Goal: Check status: Check status

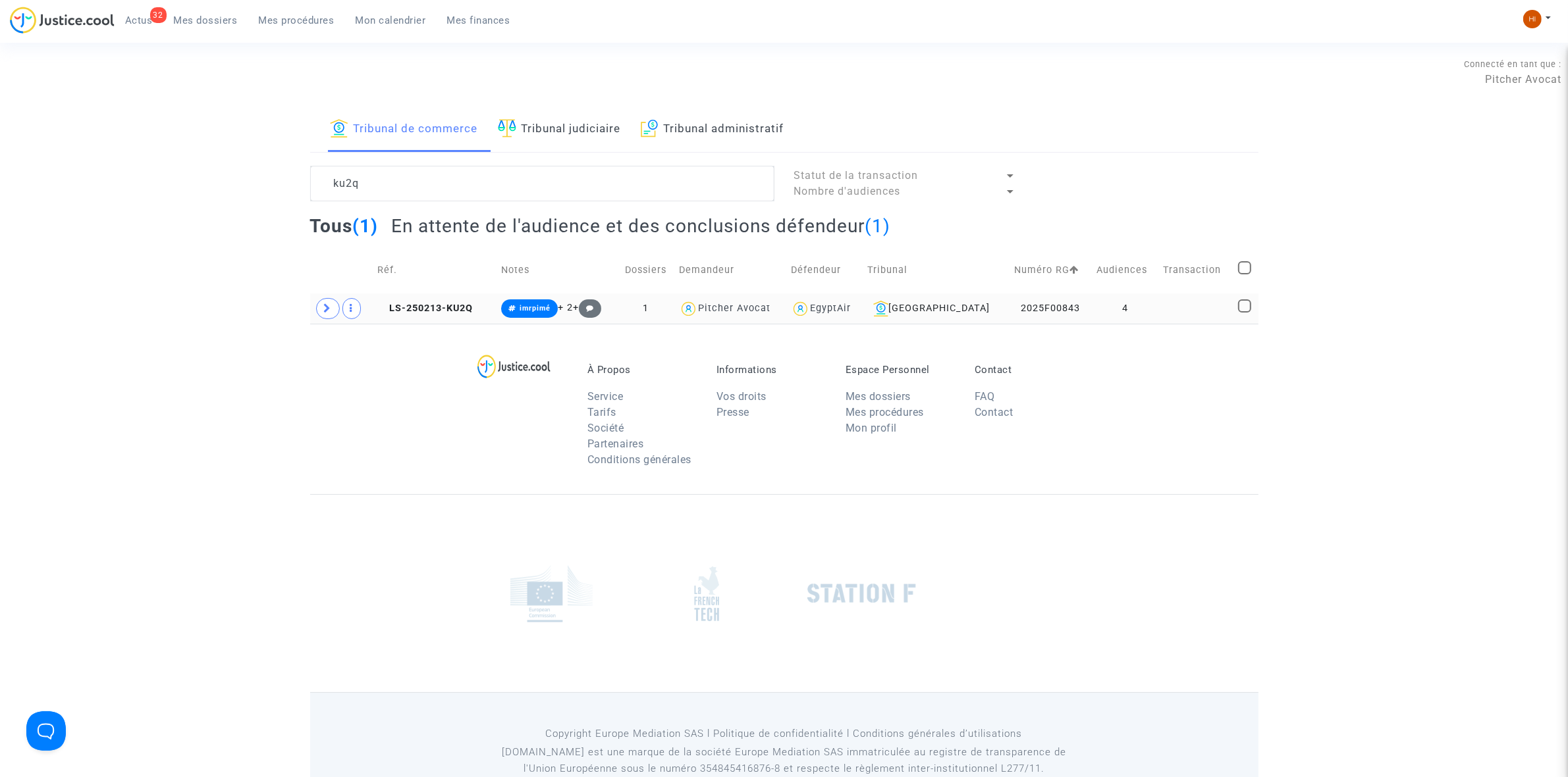
type textarea "ku2q"
click at [429, 318] on td "LS-250213-KU2Q" at bounding box center [435, 309] width 124 height 31
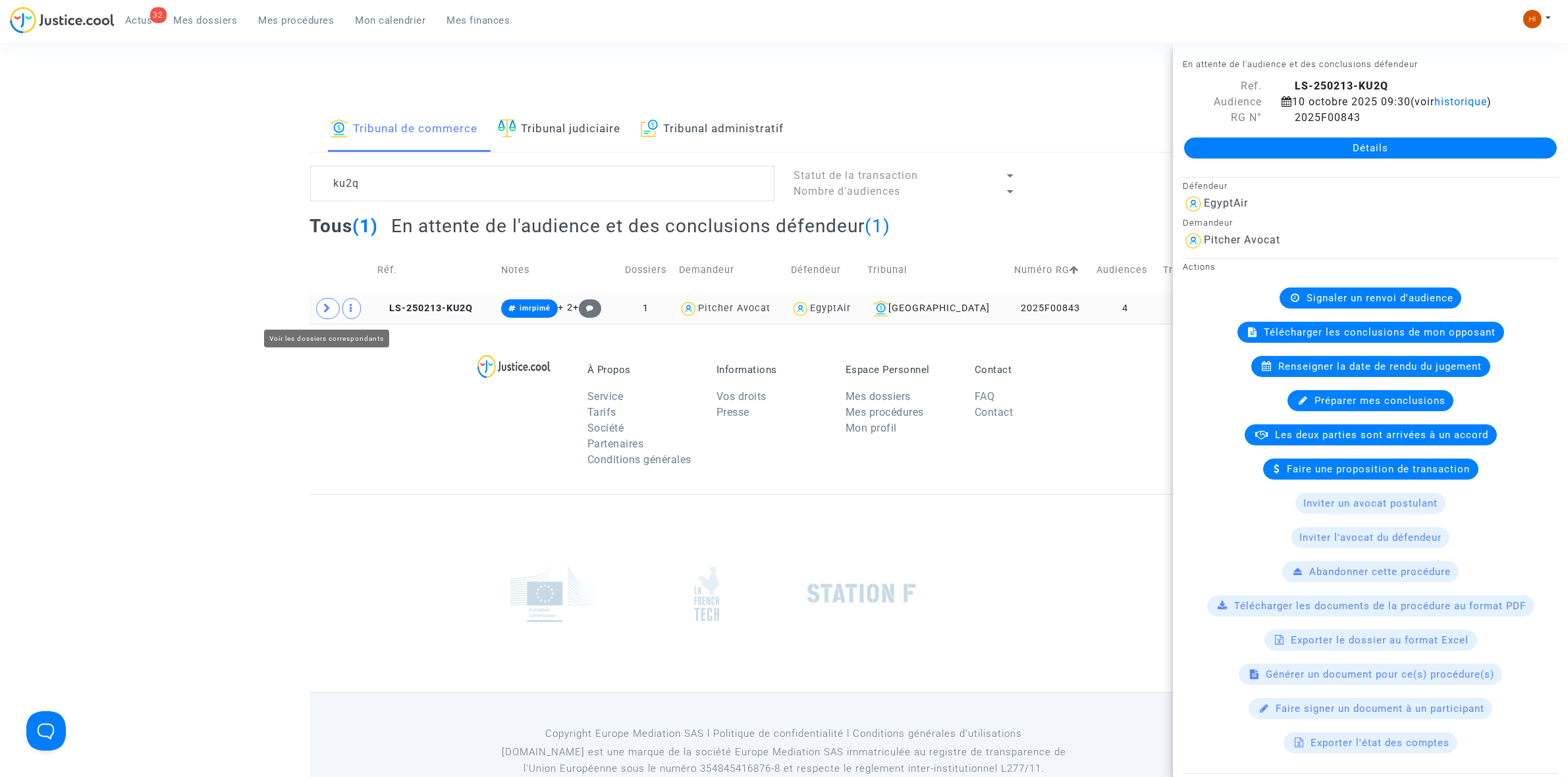
drag, startPoint x: 331, startPoint y: 307, endPoint x: 339, endPoint y: 320, distance: 15.3
click at [331, 308] on icon at bounding box center [327, 308] width 8 height 10
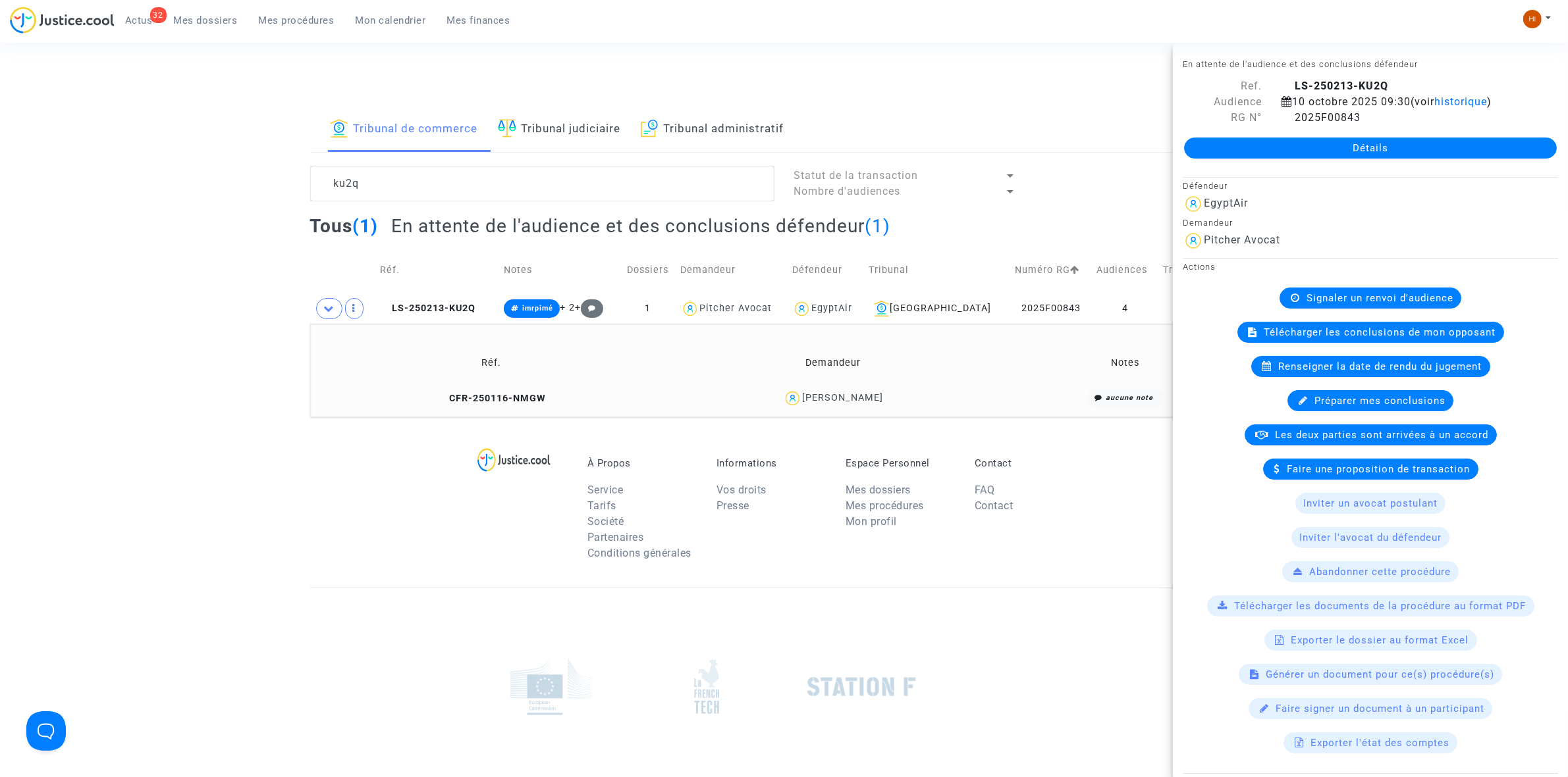
drag, startPoint x: 609, startPoint y: 412, endPoint x: 1262, endPoint y: 377, distance: 653.9
click at [719, 419] on section "Connecté en tant que : Pitcher Avocat Tribunal de commerce Tribunal judiciaire …" at bounding box center [784, 453] width 1568 height 905
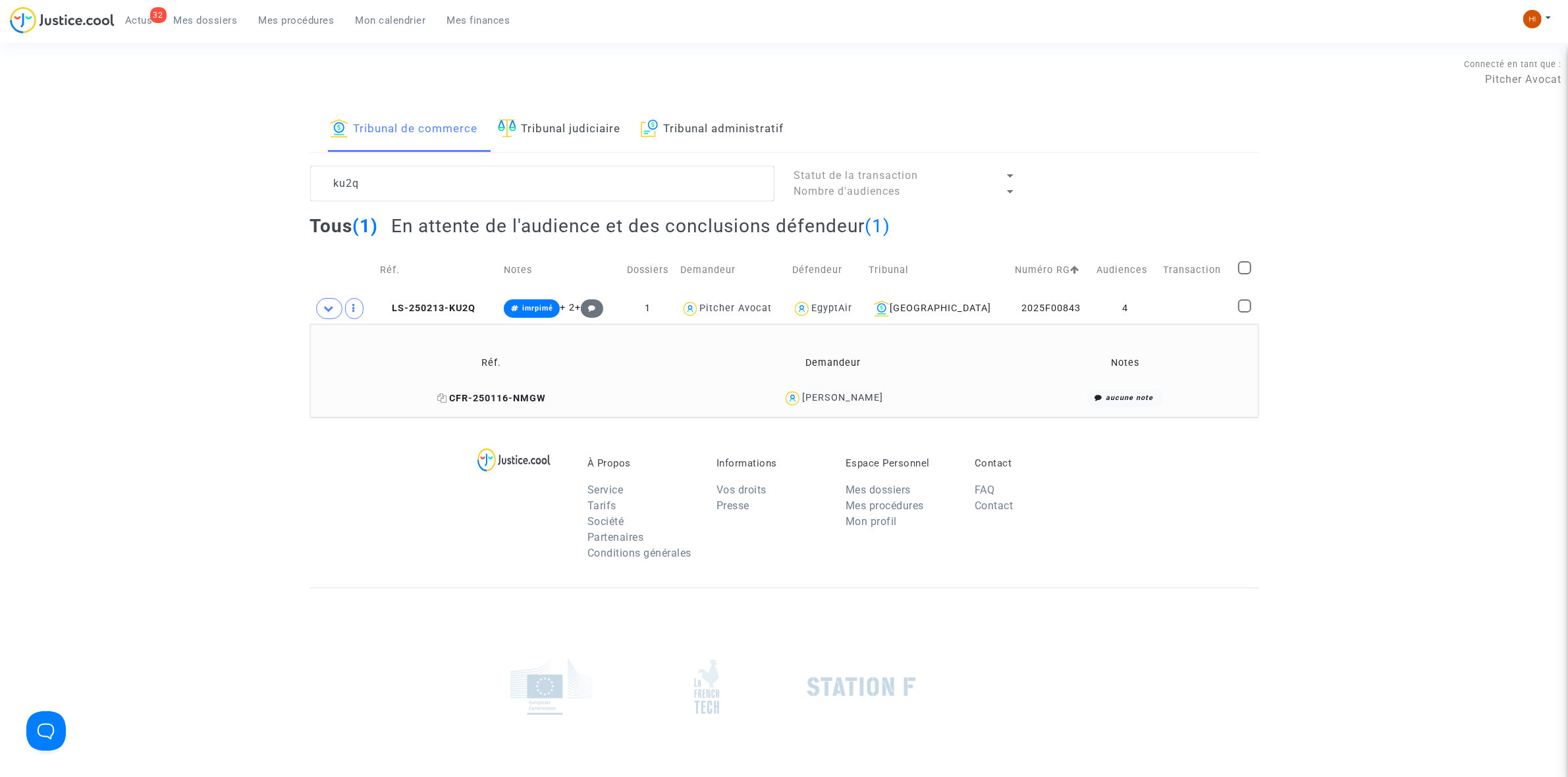
click at [458, 399] on span "CFR-250116-NMGW" at bounding box center [491, 399] width 109 height 11
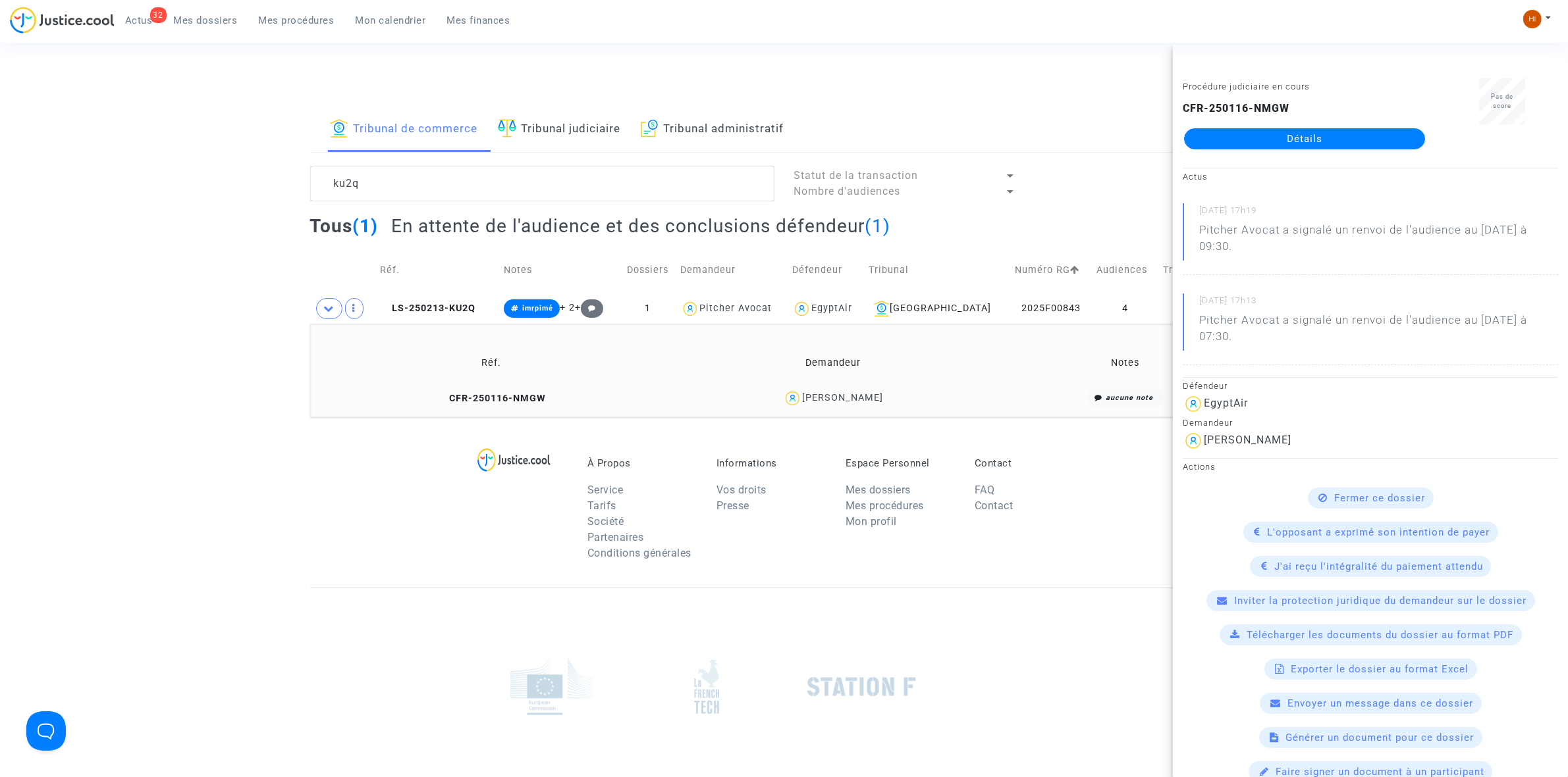
click at [1298, 139] on link "Détails" at bounding box center [1304, 139] width 241 height 21
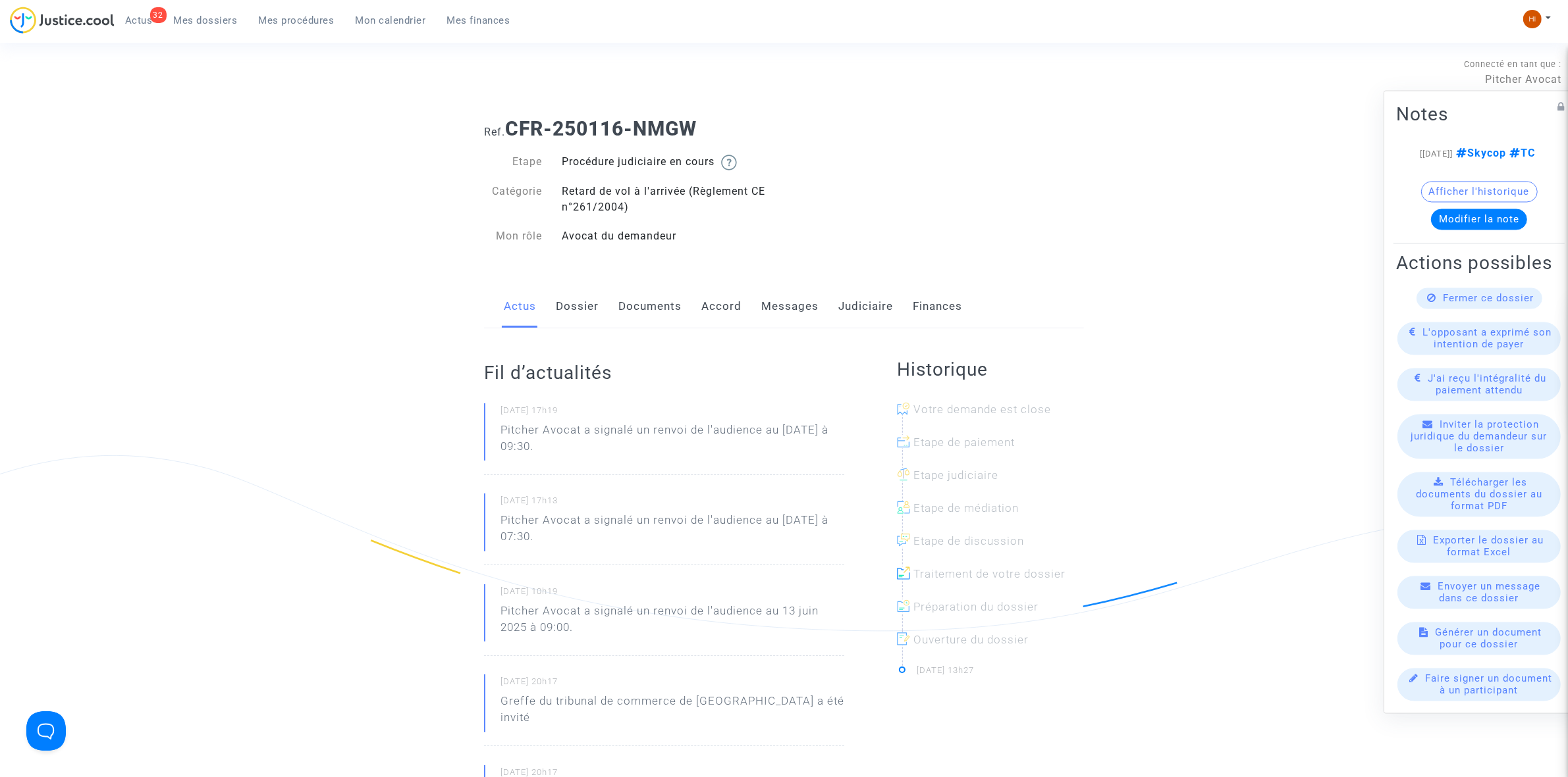
click at [554, 304] on div "Actus Dossier Documents Accord Messages Judiciaire Finances" at bounding box center [784, 307] width 600 height 44
click at [780, 312] on link "Messages" at bounding box center [790, 307] width 58 height 44
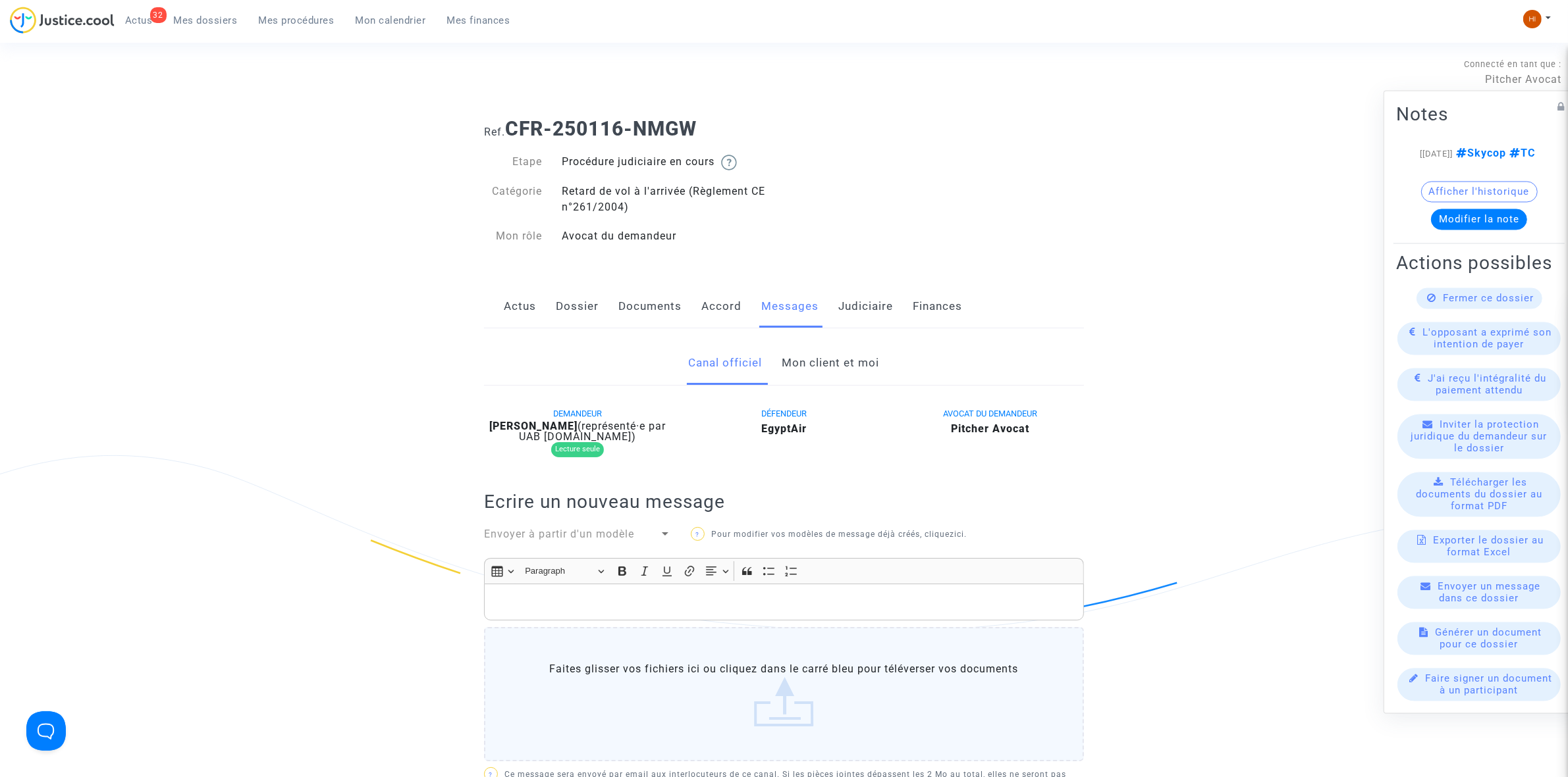
click at [807, 371] on link "Mon client et moi" at bounding box center [832, 364] width 98 height 44
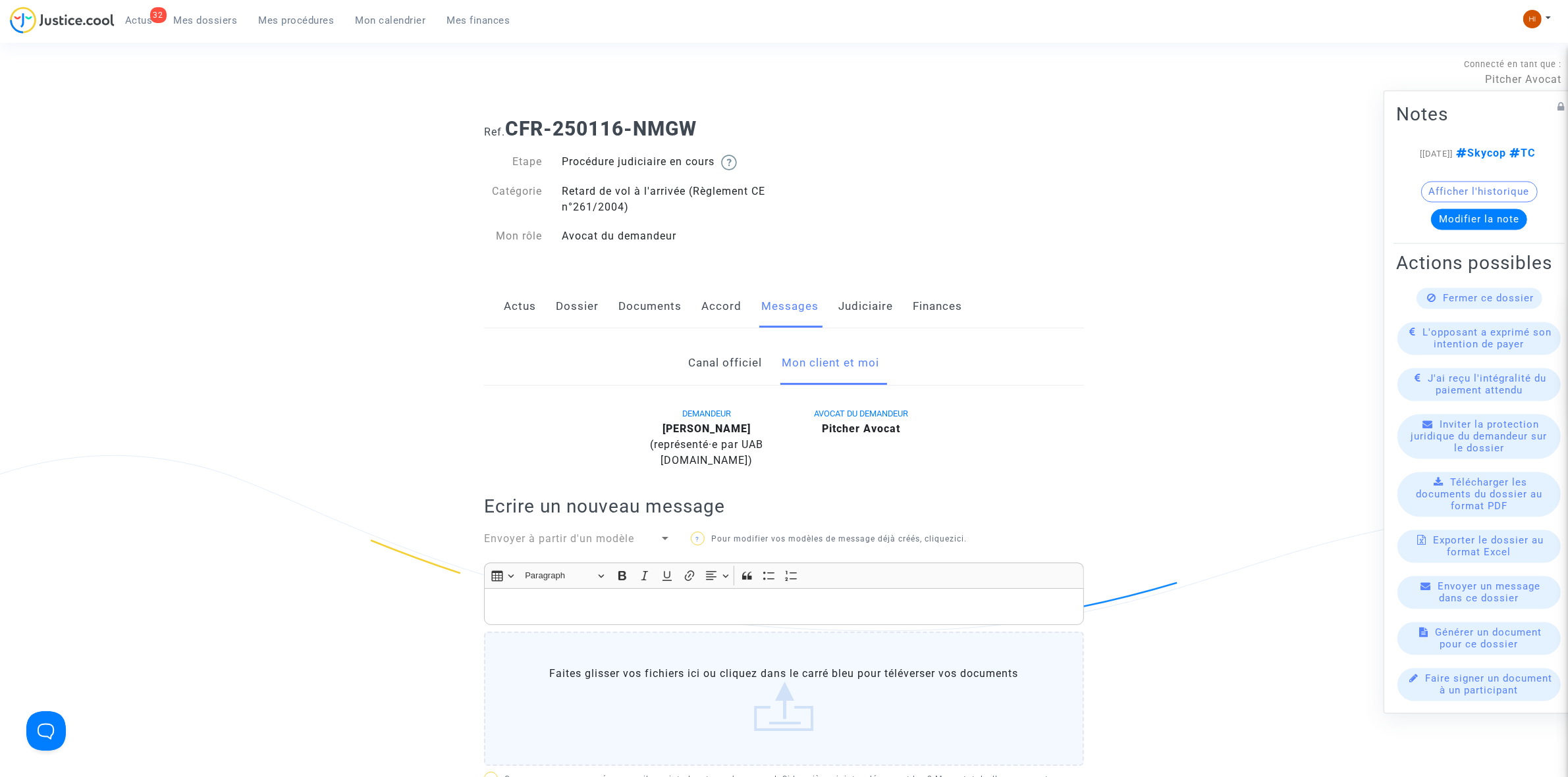
click at [863, 308] on link "Judiciaire" at bounding box center [866, 307] width 55 height 44
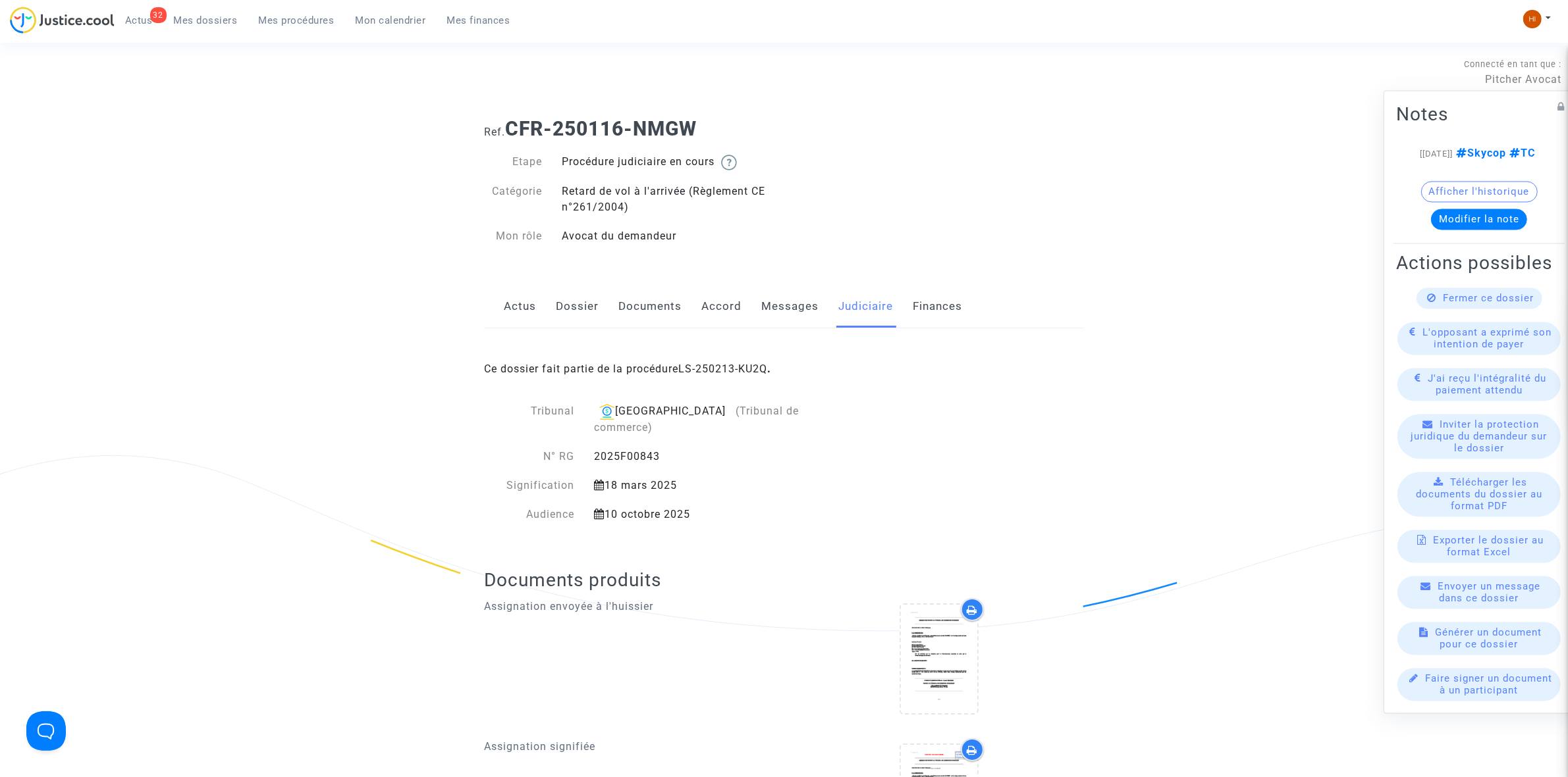
drag, startPoint x: 313, startPoint y: 22, endPoint x: 371, endPoint y: 20, distance: 58.0
click at [313, 22] on span "Mes procédures" at bounding box center [297, 21] width 76 height 12
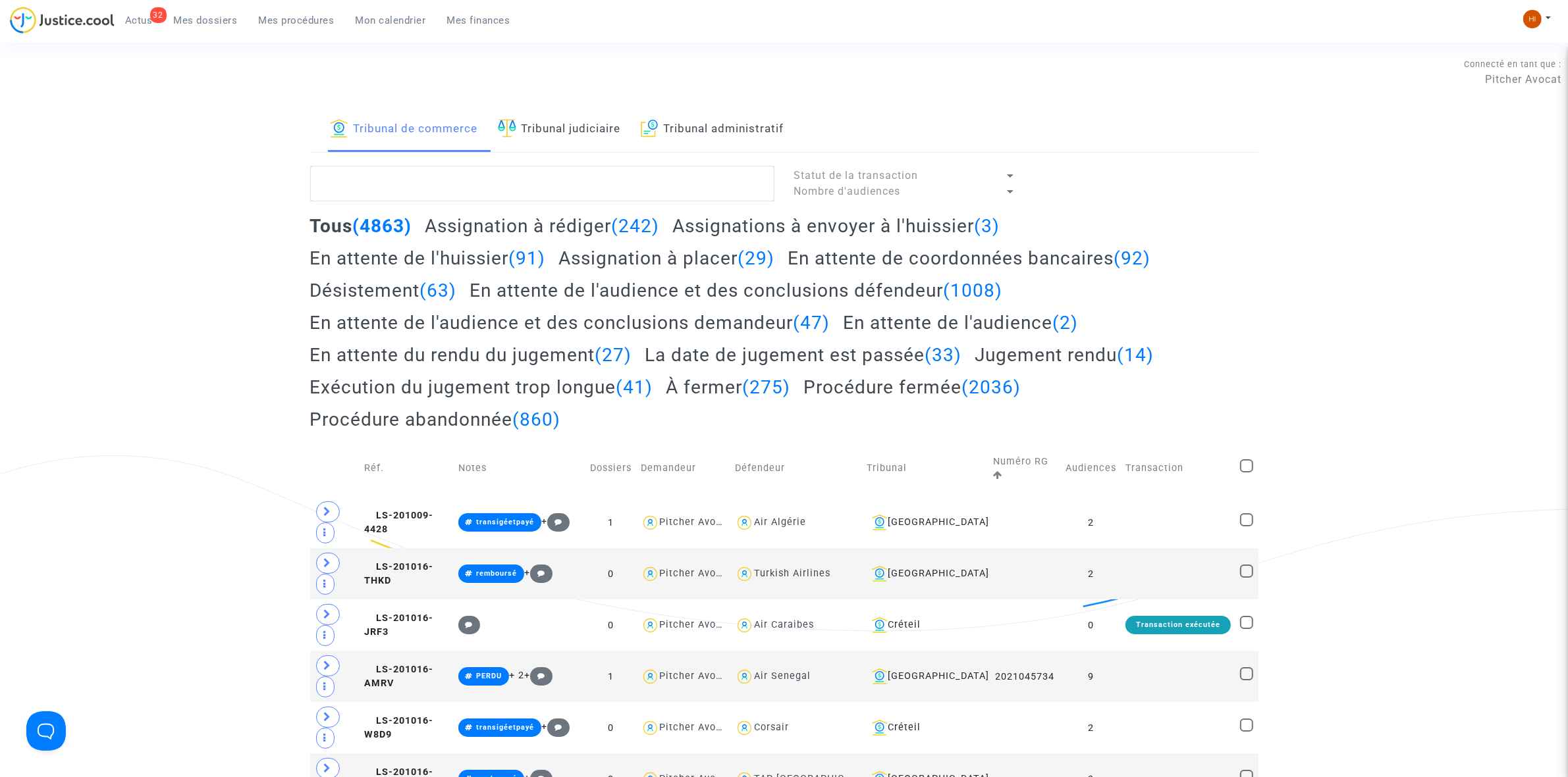
click at [616, 140] on link "Tribunal judiciaire" at bounding box center [559, 129] width 123 height 44
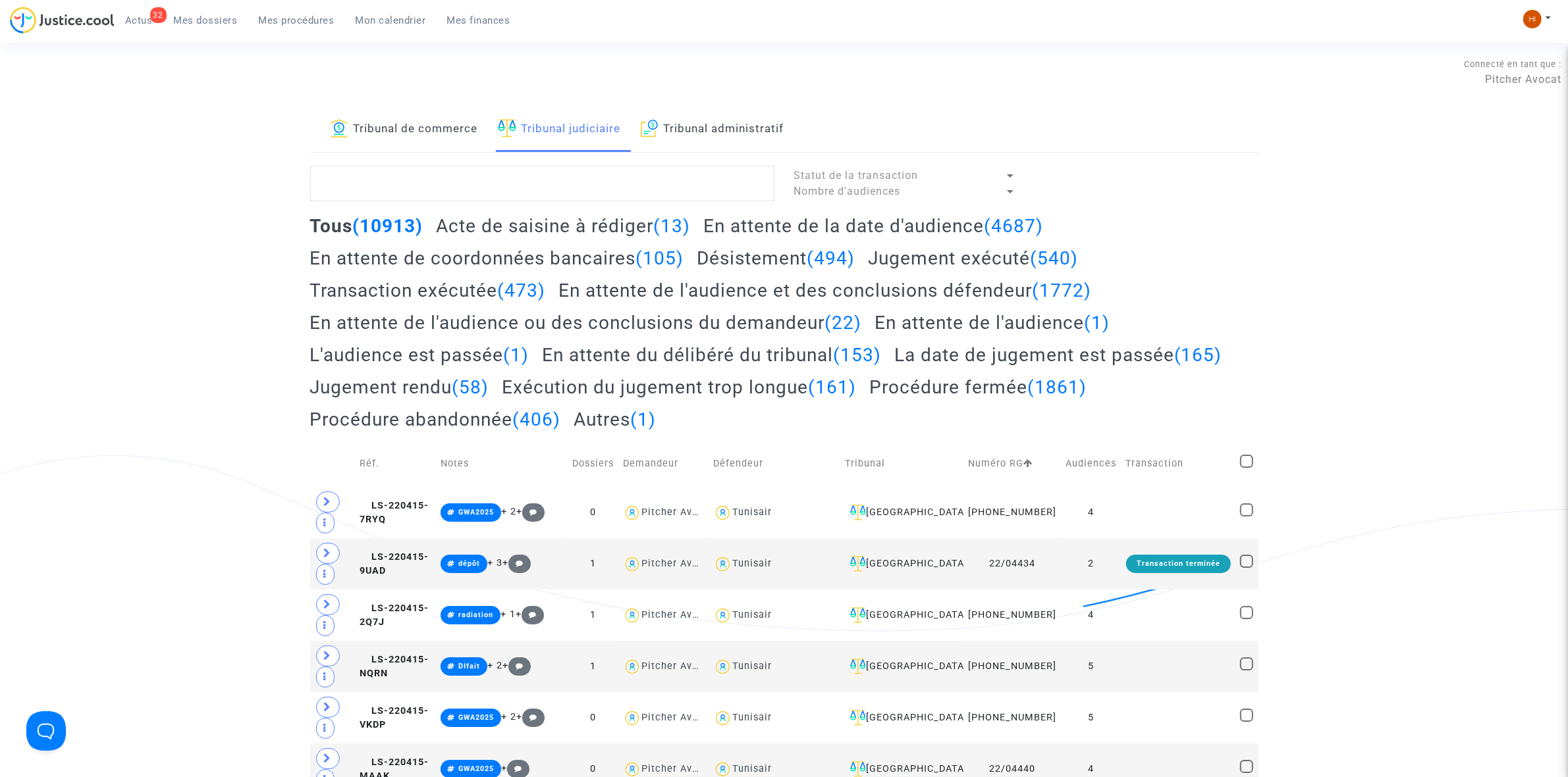
click at [421, 126] on link "Tribunal de commerce" at bounding box center [404, 129] width 148 height 44
click at [476, 197] on textarea at bounding box center [542, 183] width 464 height 36
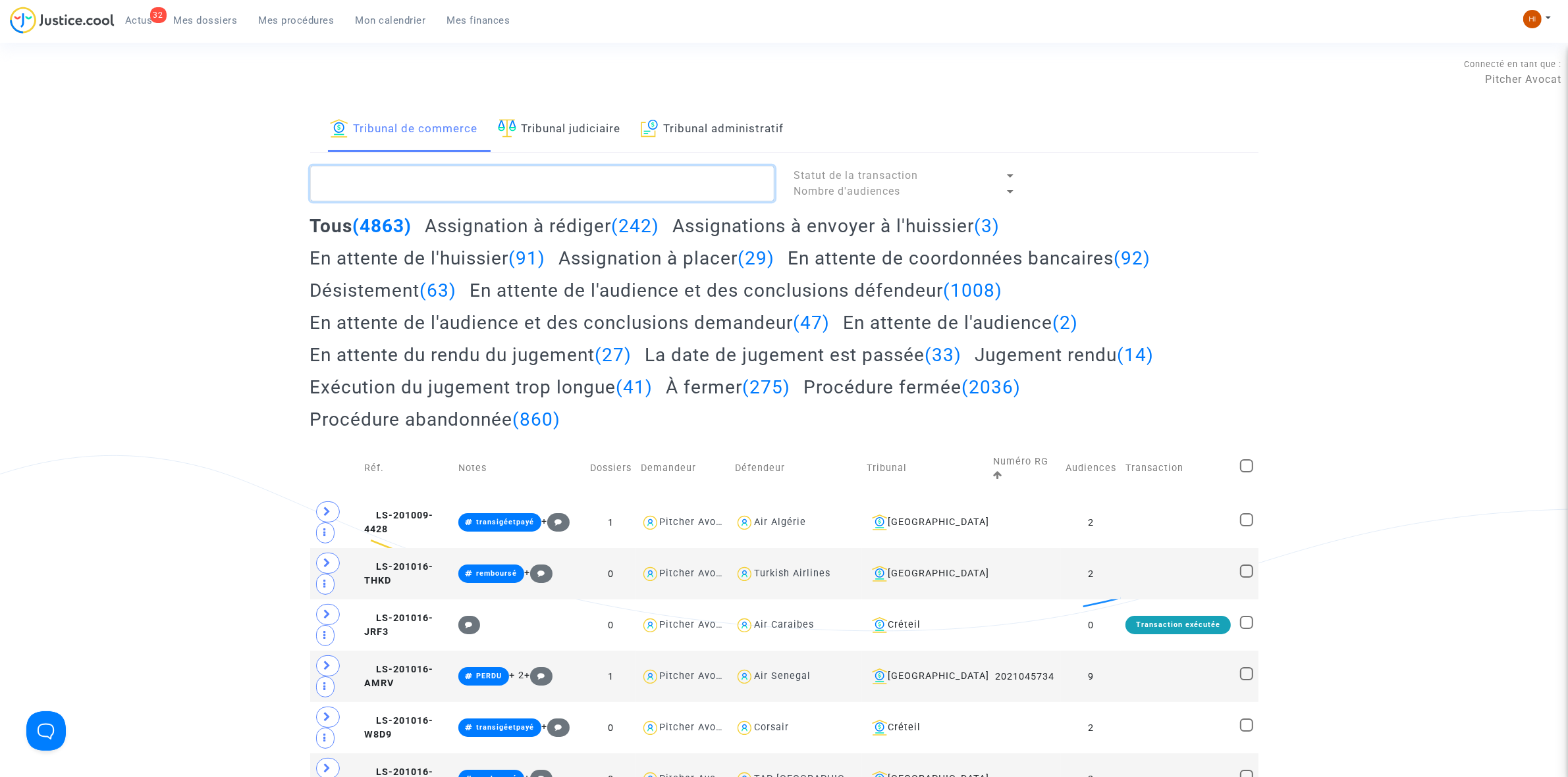
click at [460, 182] on textarea at bounding box center [542, 183] width 464 height 36
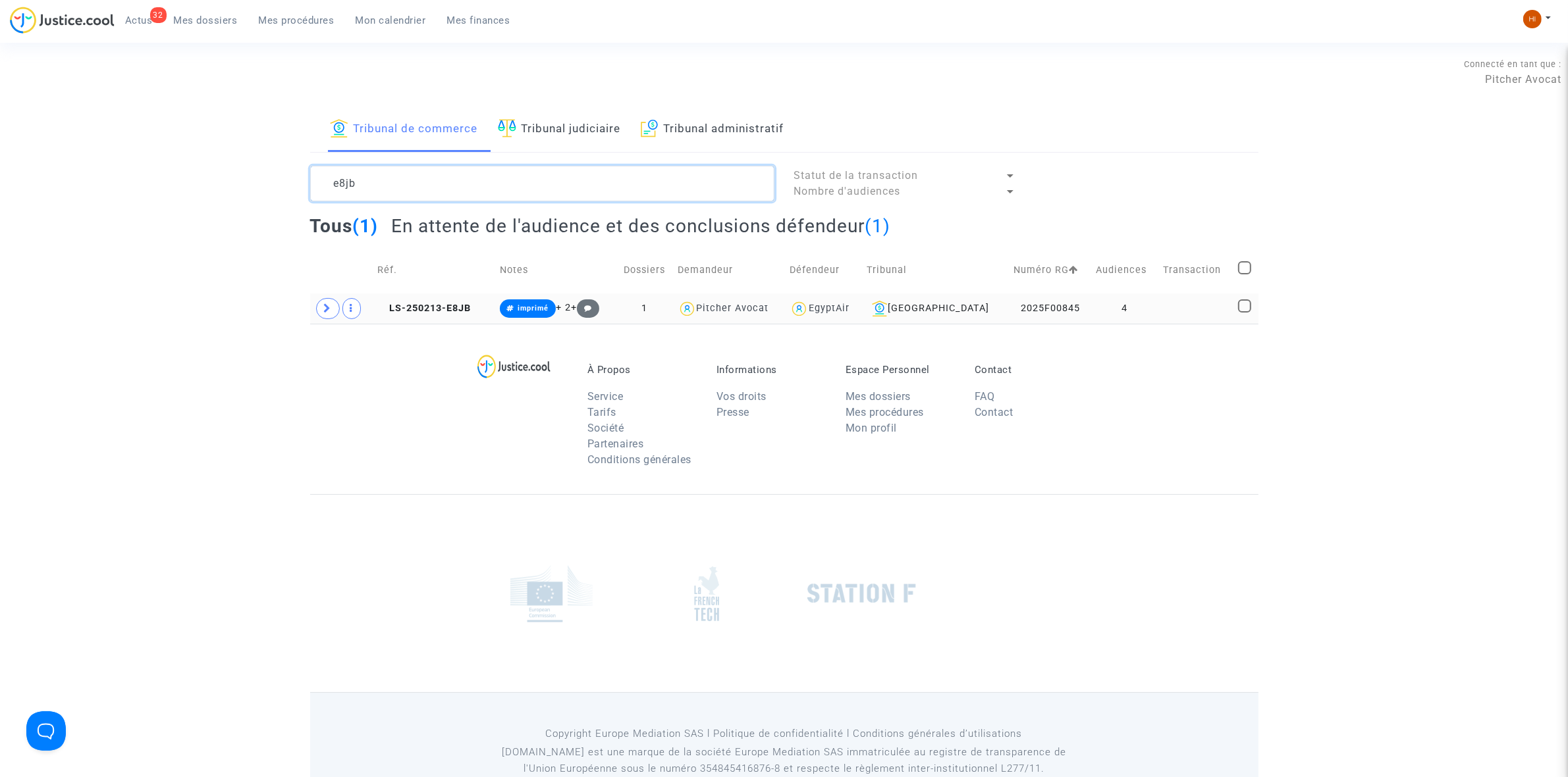
type textarea "e8jb"
click at [1161, 300] on td at bounding box center [1196, 309] width 75 height 31
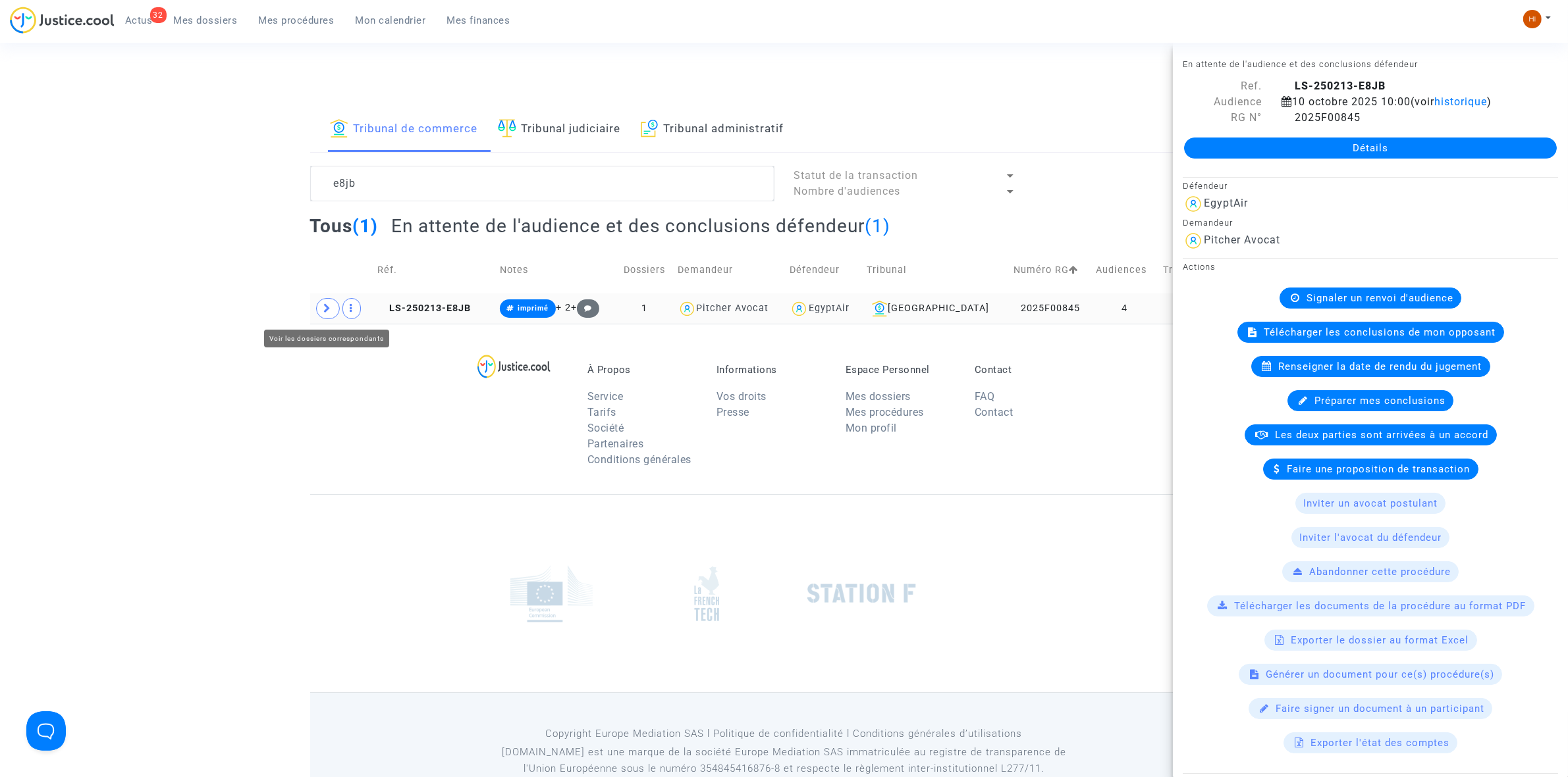
click at [331, 303] on span at bounding box center [327, 309] width 24 height 21
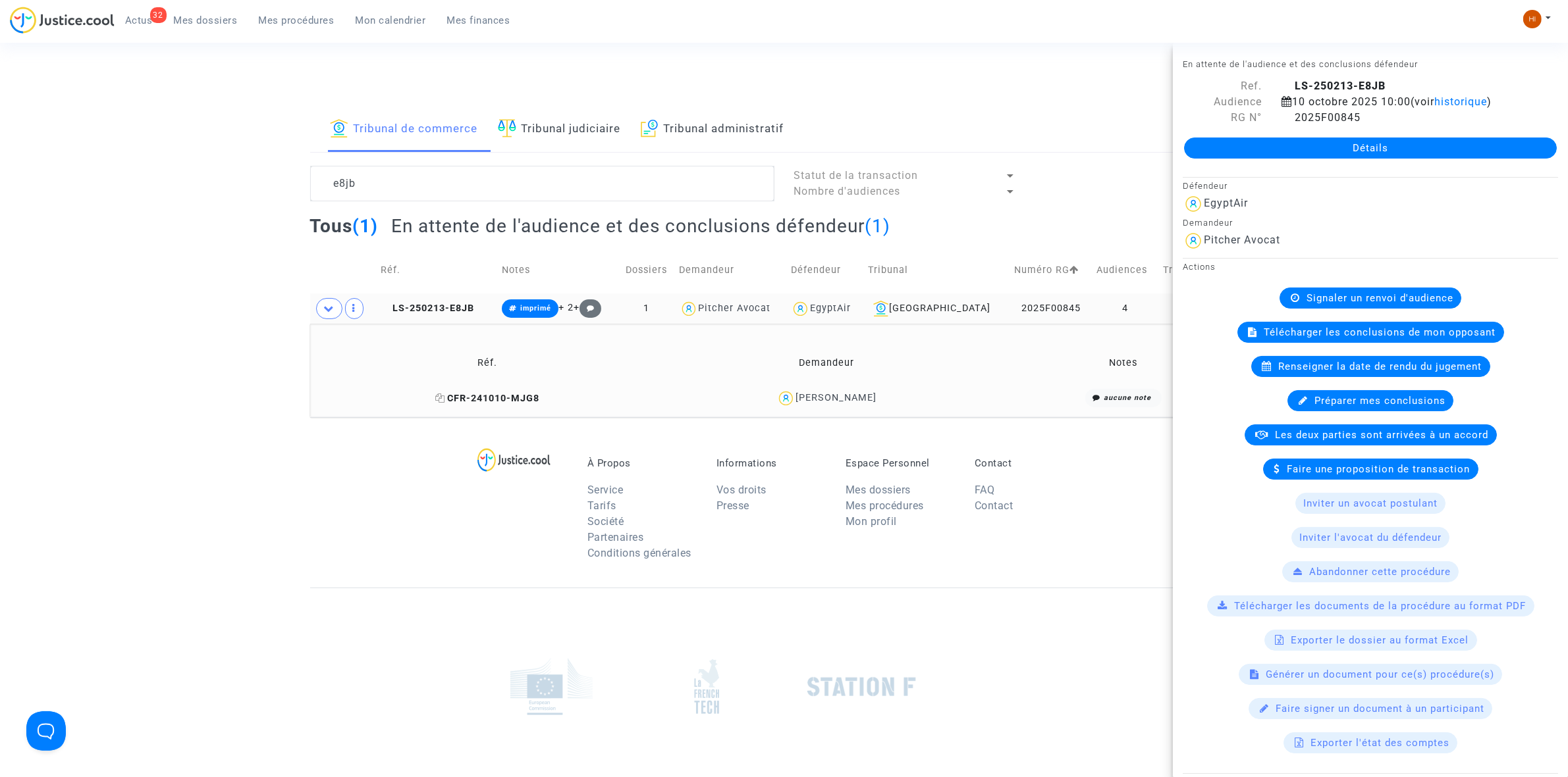
click at [503, 402] on span "CFR-241010-MJG8" at bounding box center [487, 399] width 104 height 11
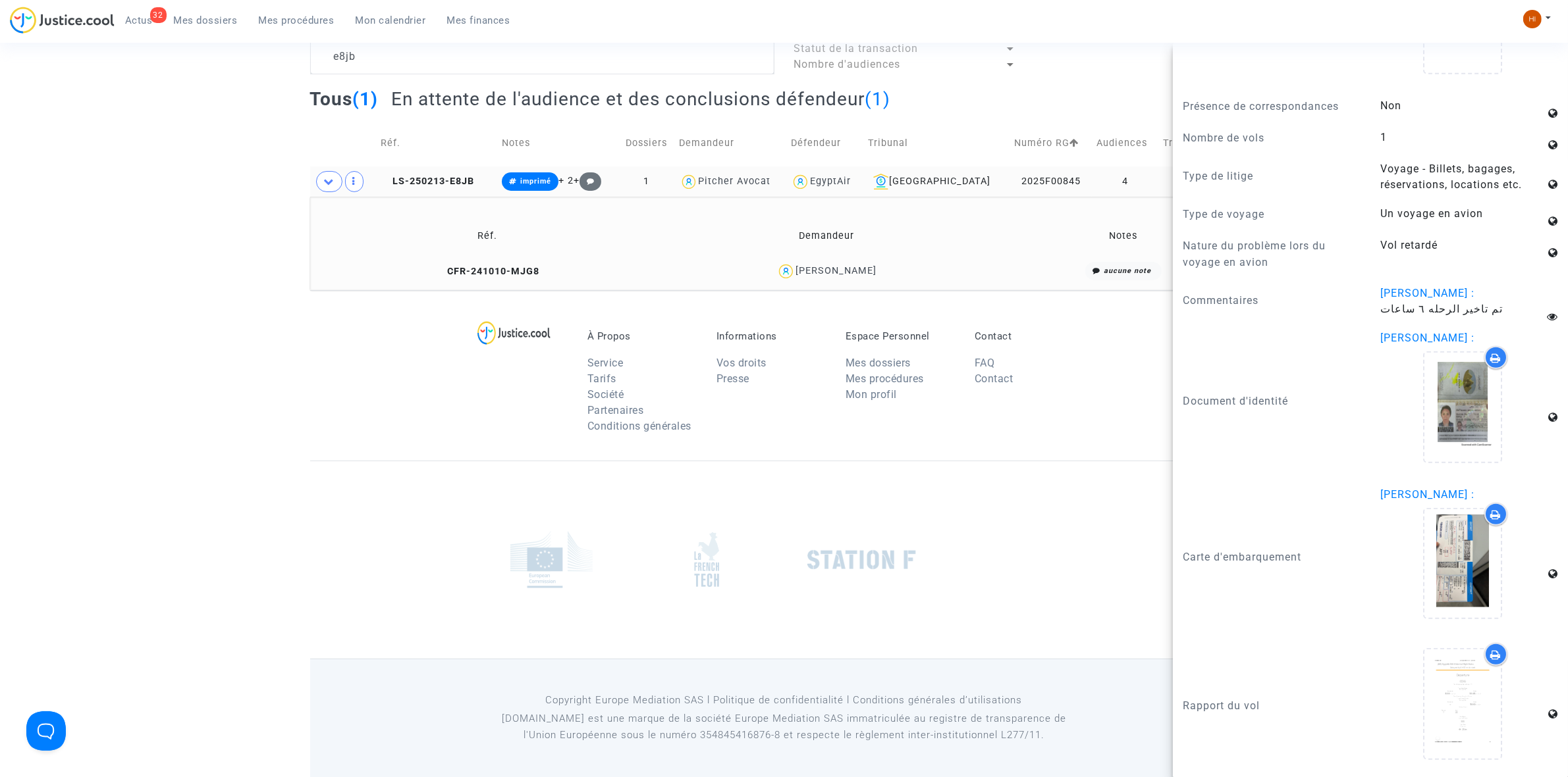
scroll to position [130, 0]
click at [251, 291] on footerbar "À Propos Service Tarifs Société Partenaires Conditions générales Informations V…" at bounding box center [784, 533] width 1568 height 488
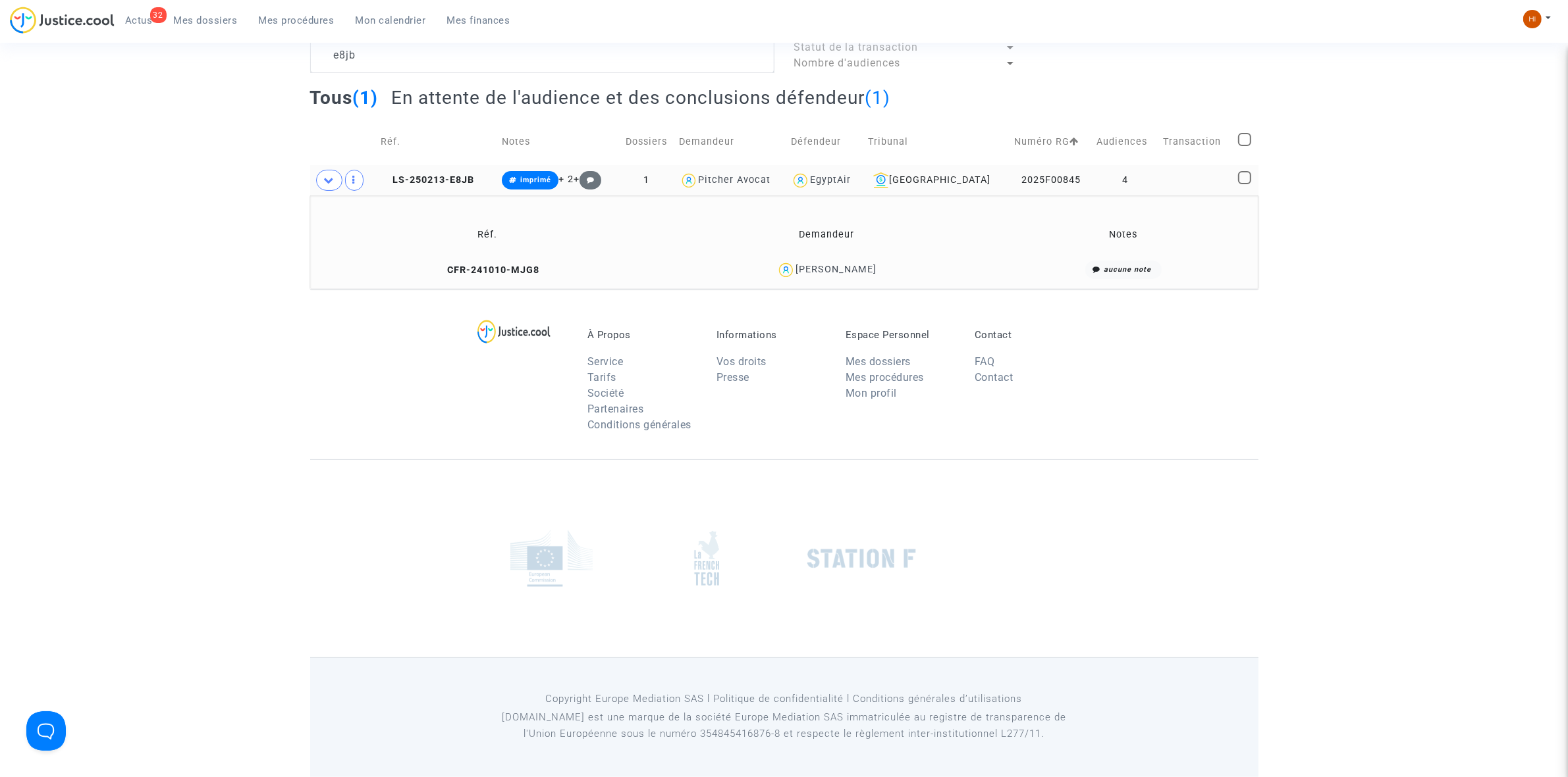
scroll to position [0, 0]
click at [509, 268] on span "CFR-241010-MJG8" at bounding box center [487, 269] width 104 height 11
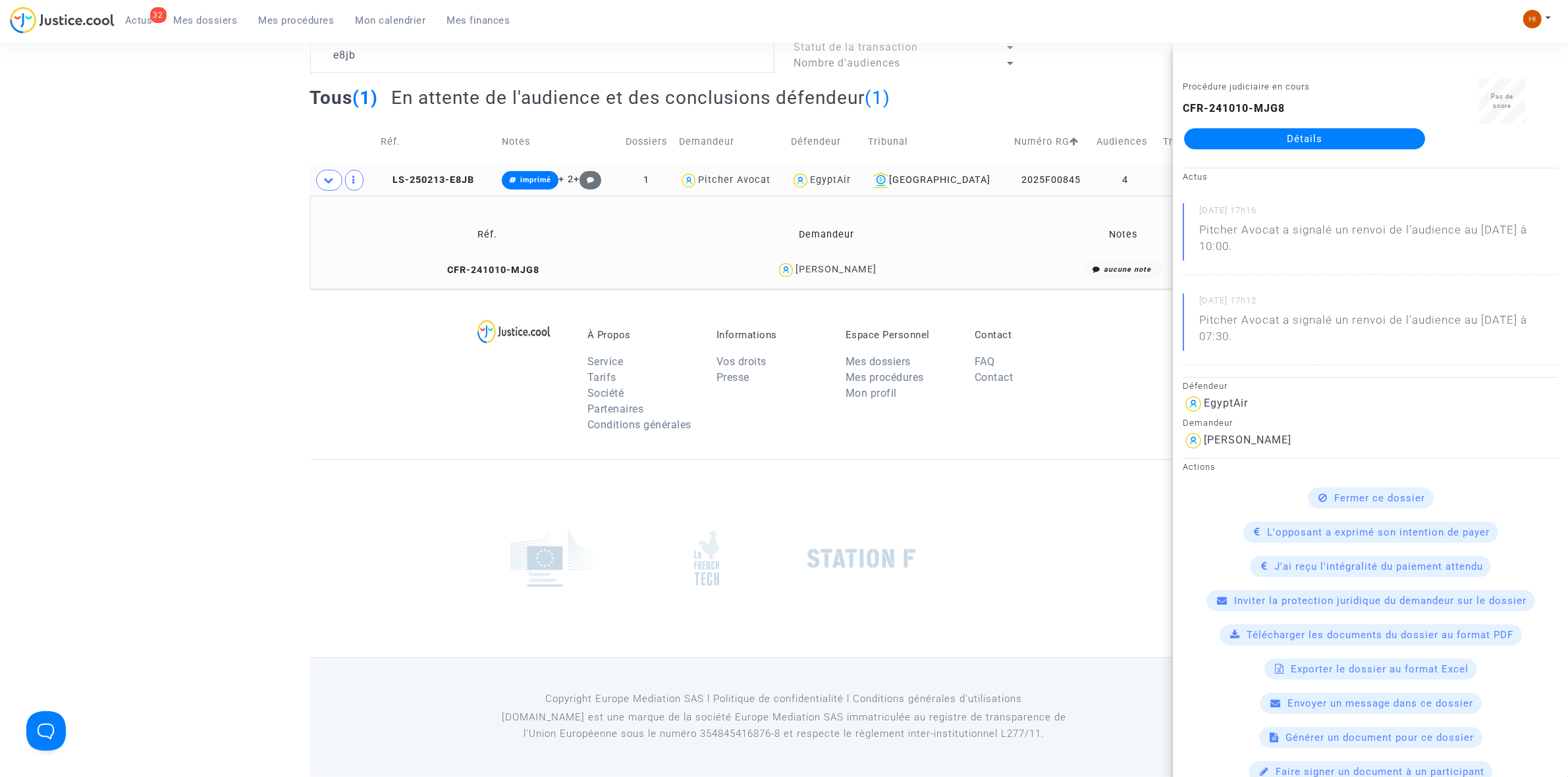
click at [1277, 138] on link "Détails" at bounding box center [1304, 139] width 241 height 21
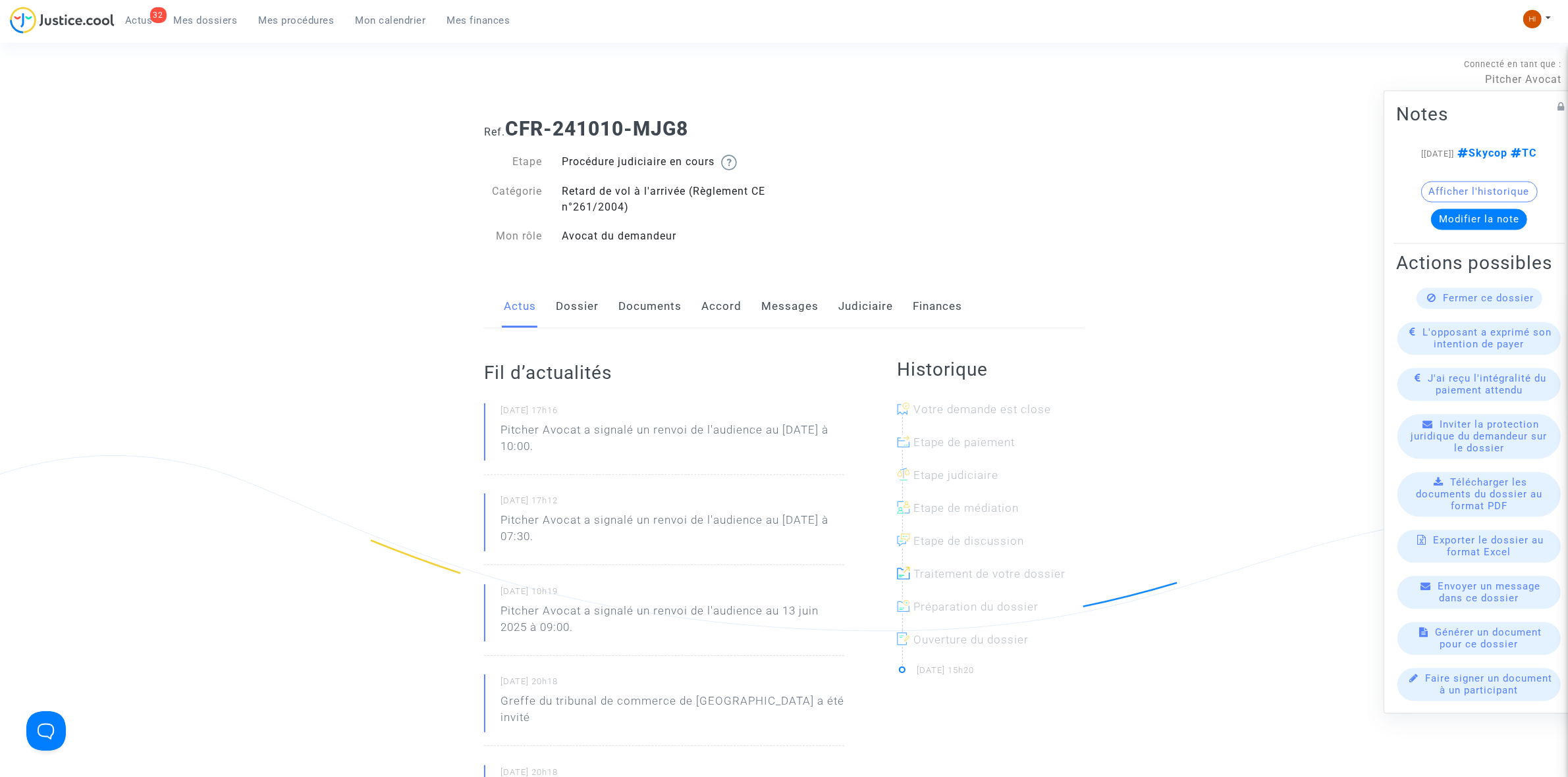
click at [654, 304] on link "Documents" at bounding box center [650, 307] width 63 height 44
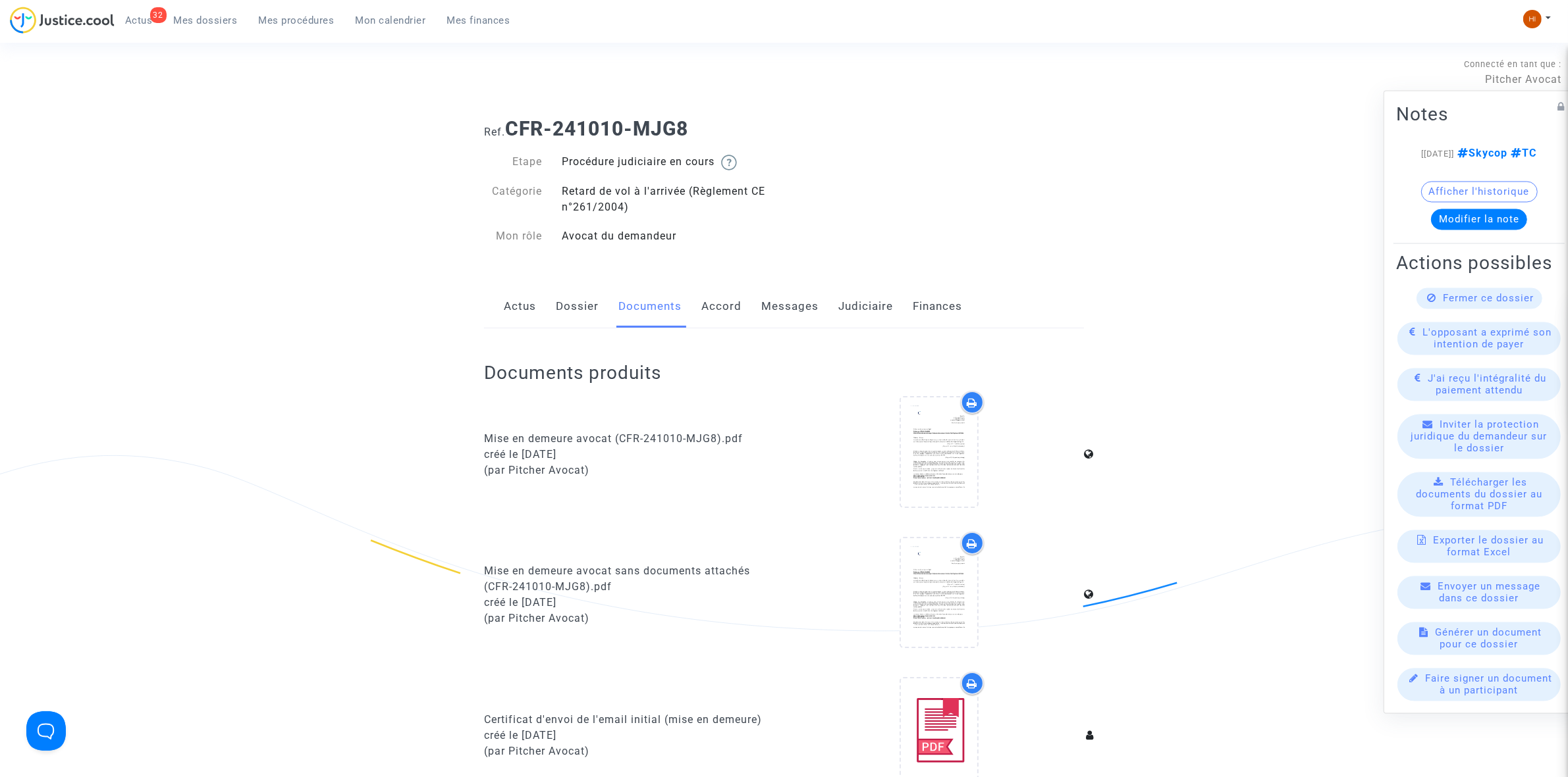
click at [805, 310] on link "Messages" at bounding box center [790, 307] width 58 height 44
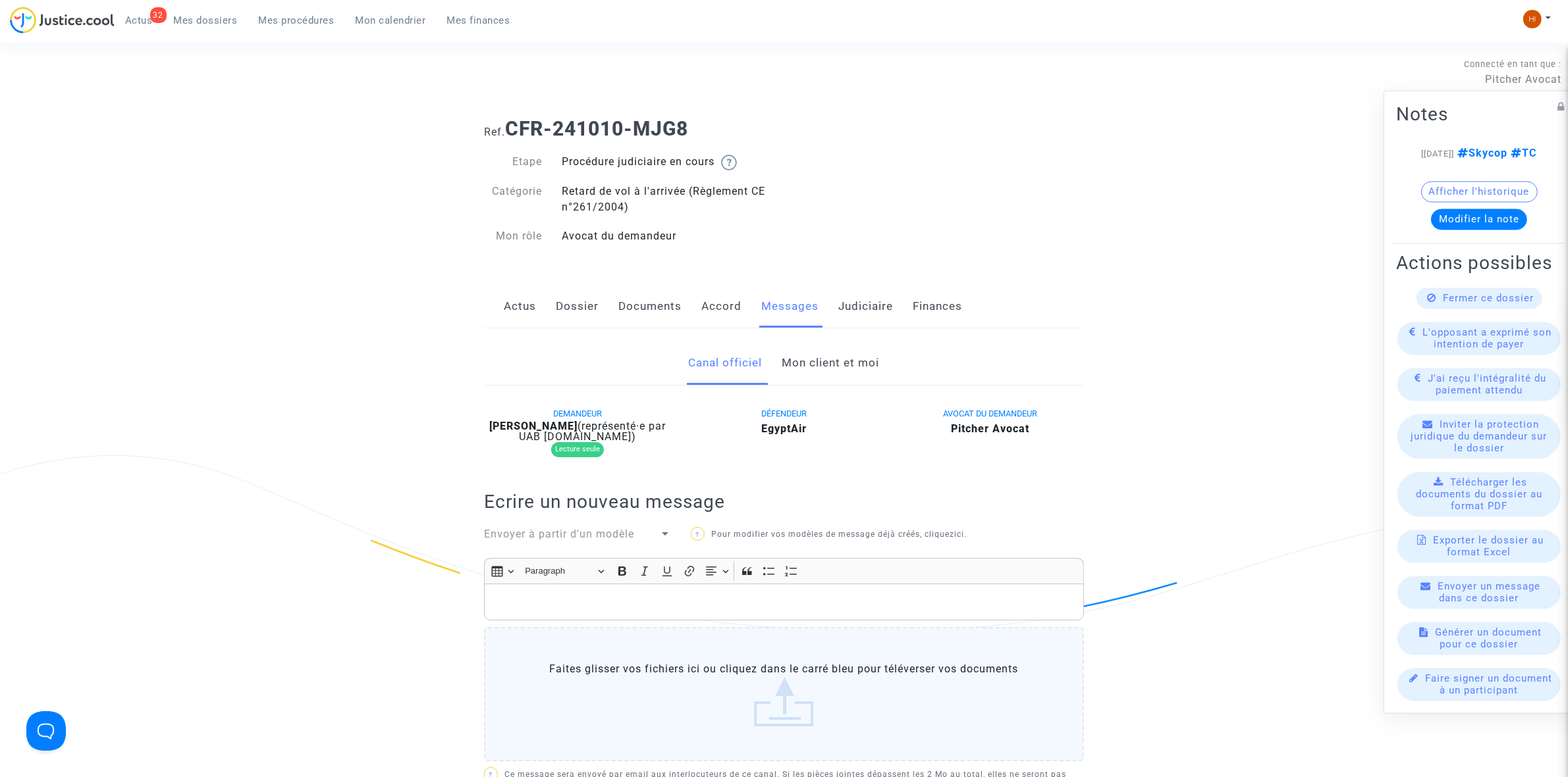
click at [841, 366] on link "Mon client et moi" at bounding box center [832, 364] width 98 height 44
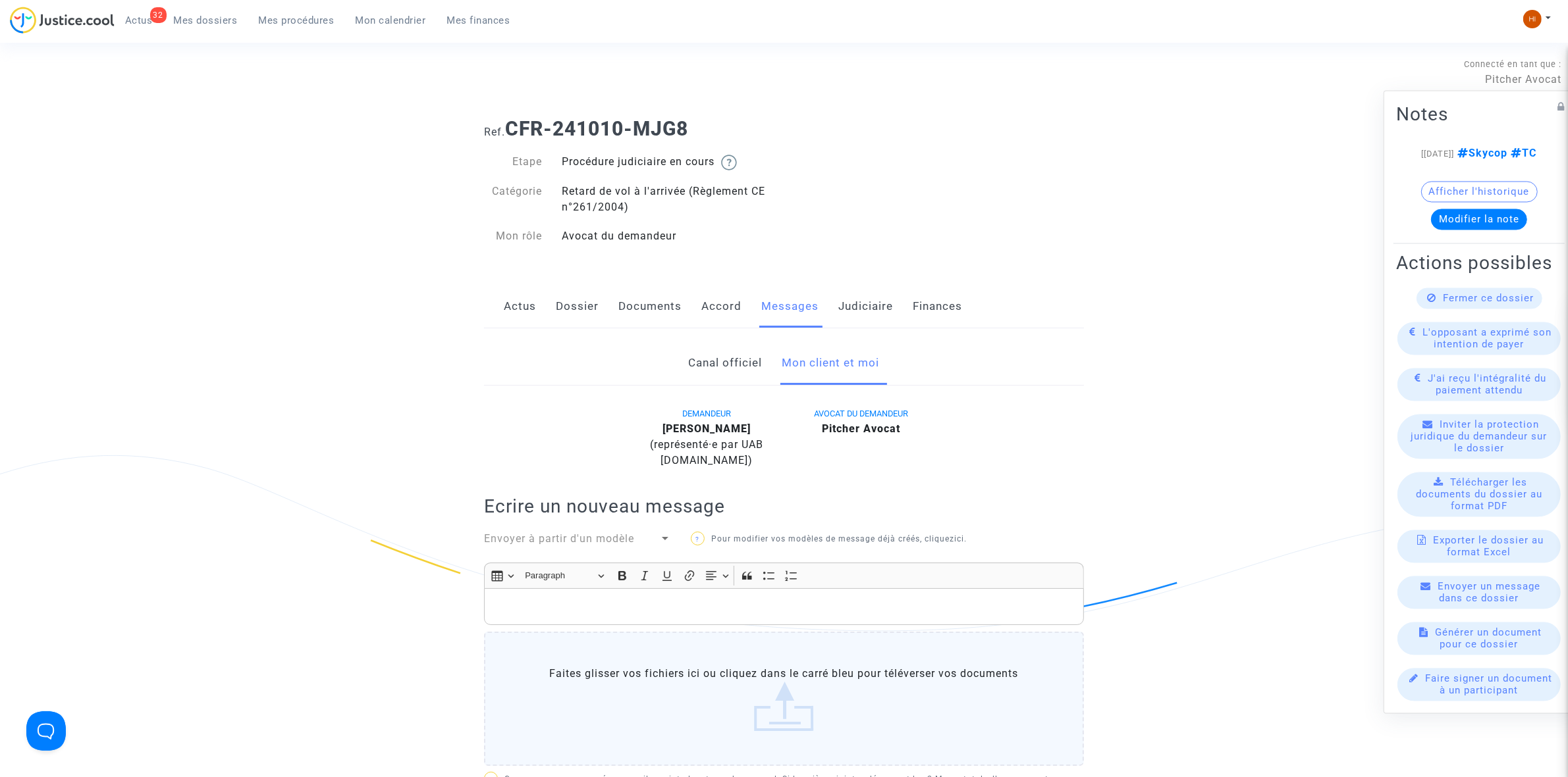
click at [297, 30] on link "Mes procédures" at bounding box center [297, 20] width 97 height 20
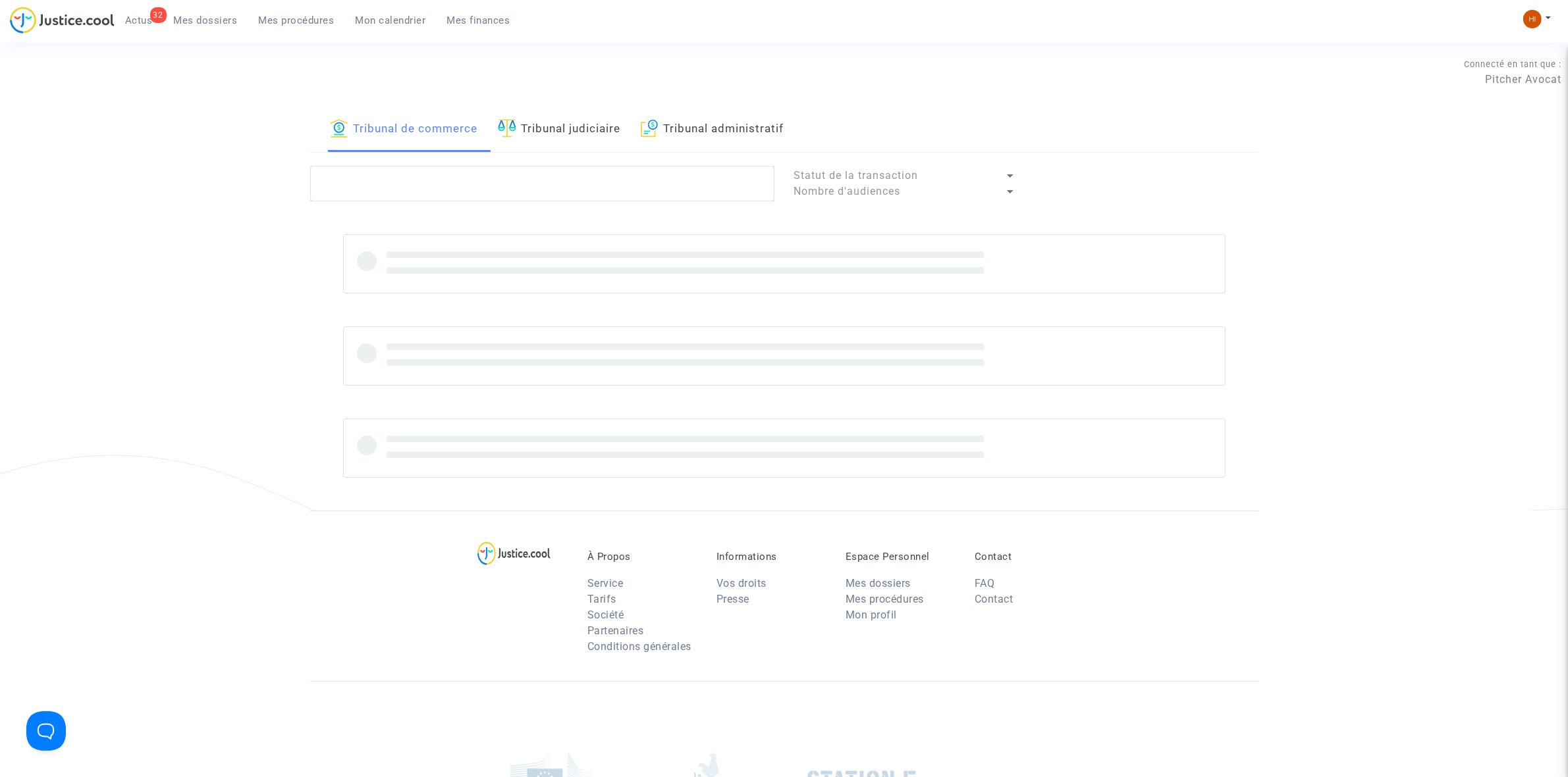
click at [603, 122] on link "Tribunal judiciaire" at bounding box center [559, 129] width 123 height 44
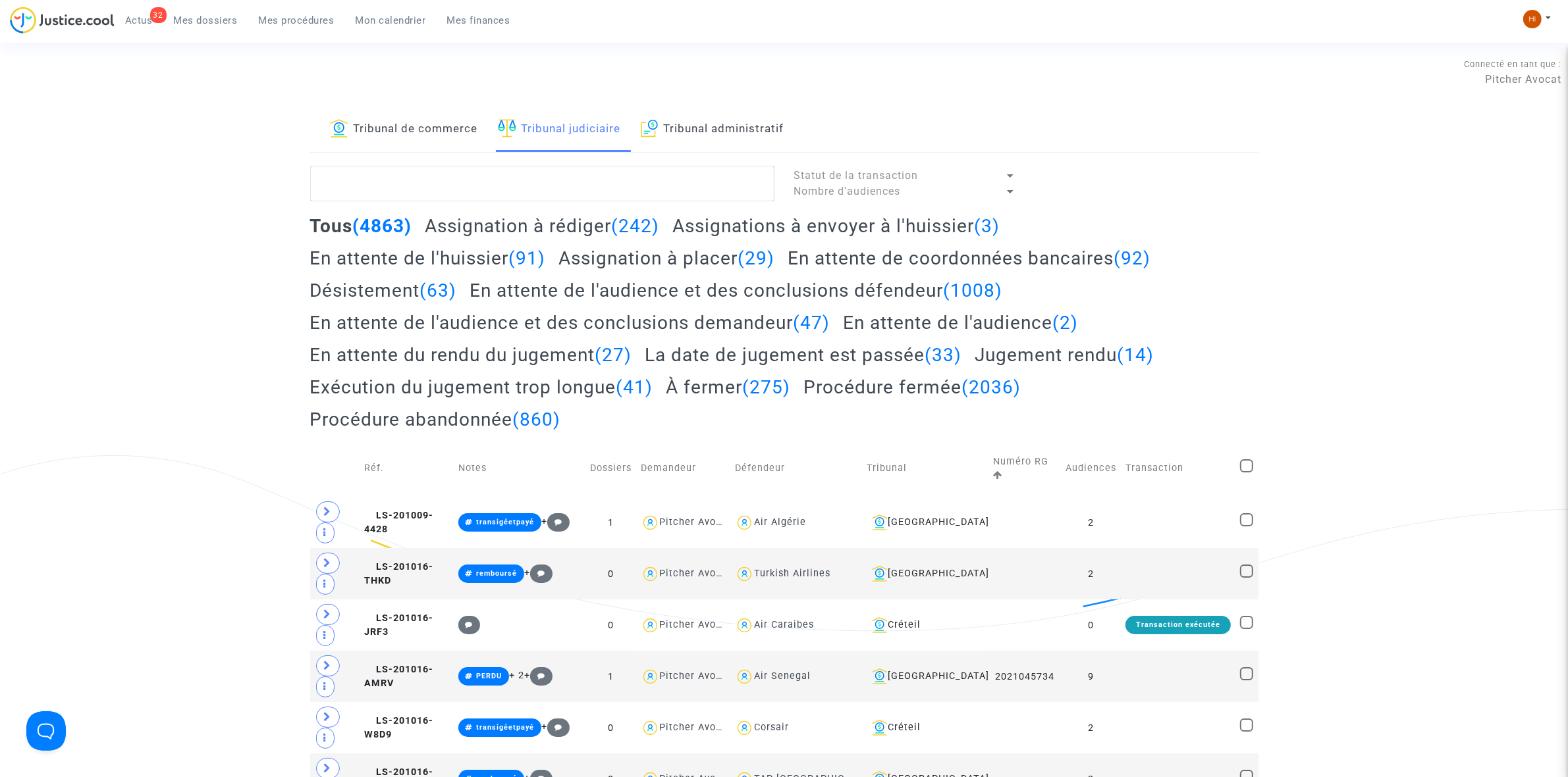
click at [759, 127] on link "Tribunal administratif" at bounding box center [712, 129] width 144 height 44
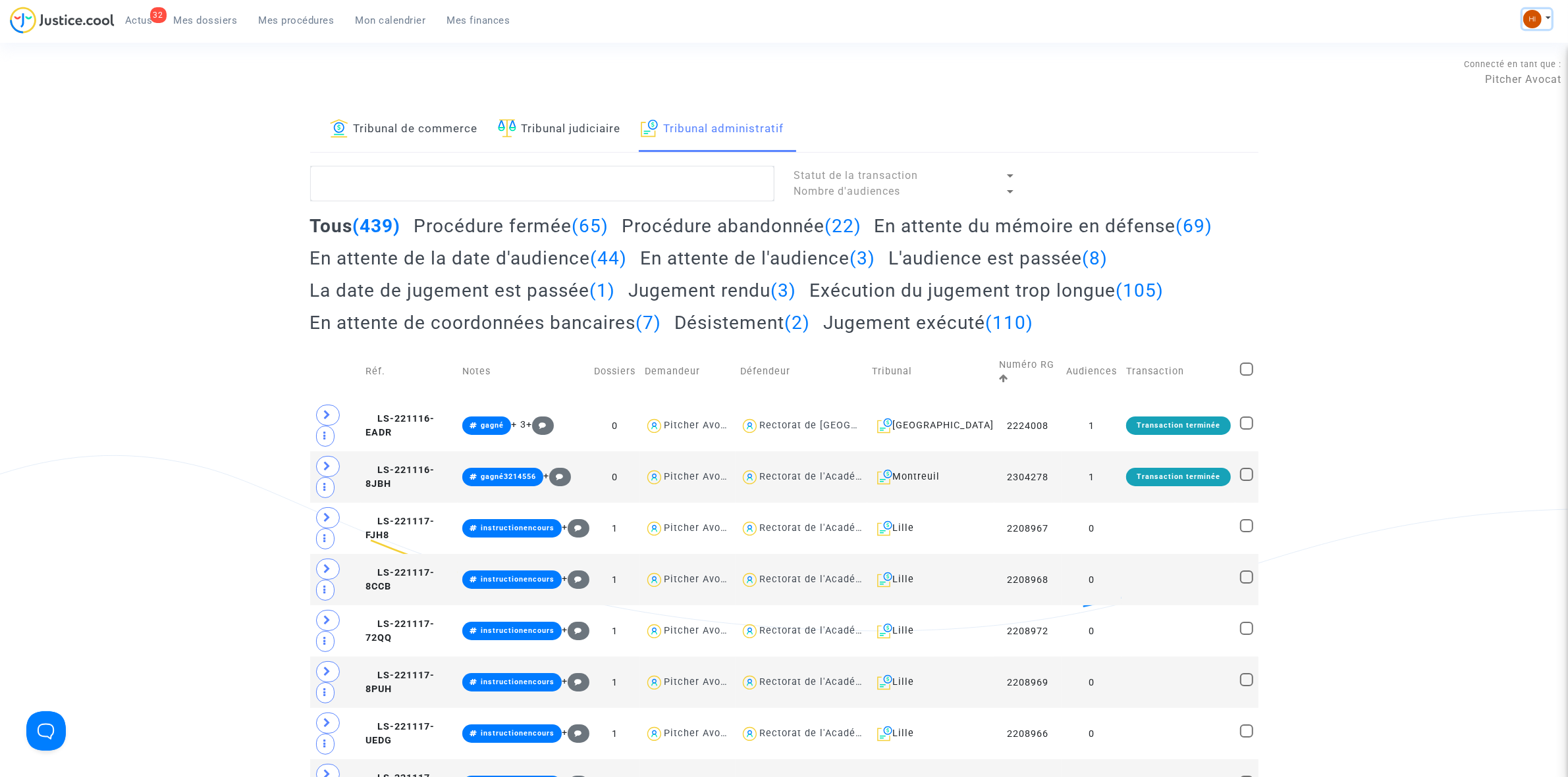
click at [1539, 28] on button at bounding box center [1537, 19] width 29 height 20
click at [1519, 60] on link "Changer de compte" at bounding box center [1484, 68] width 133 height 21
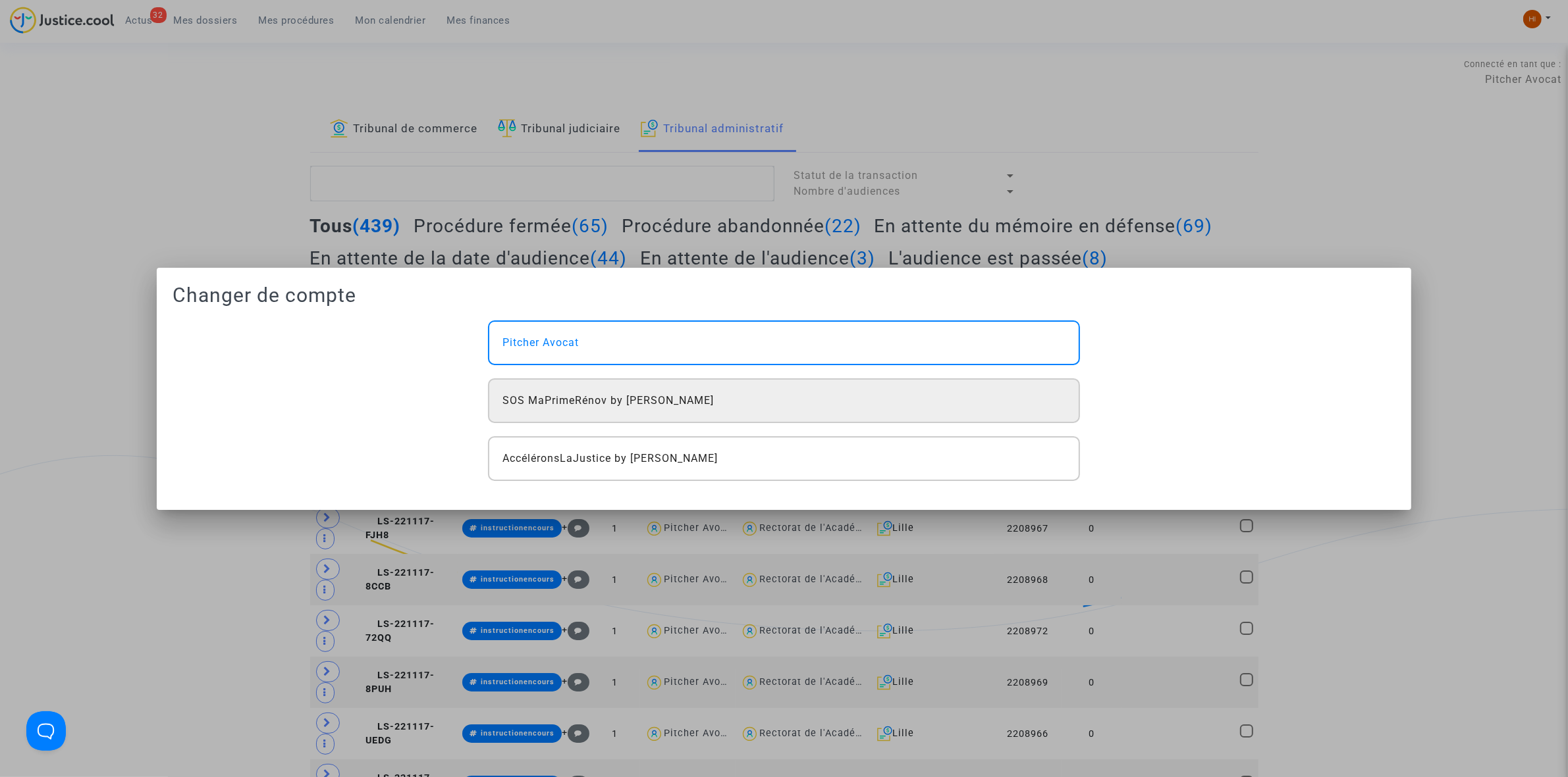
click at [560, 405] on span "SOS MaPrimeRénov by [PERSON_NAME]" at bounding box center [608, 401] width 211 height 16
